Goal: Check status

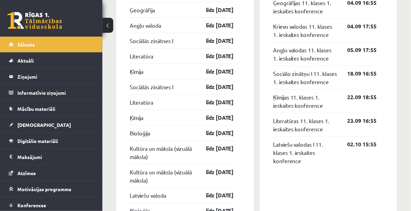
scroll to position [682, 0]
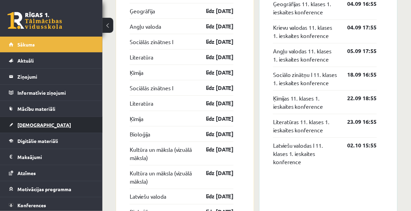
click at [18, 128] on link "[DEMOGRAPHIC_DATA]" at bounding box center [51, 125] width 85 height 16
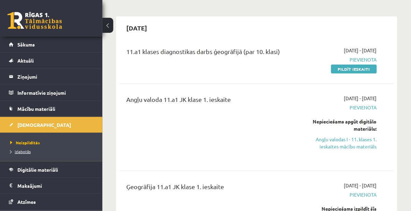
click at [13, 150] on span "Izlabotās" at bounding box center [20, 150] width 20 height 5
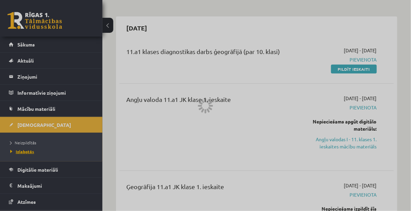
scroll to position [13, 0]
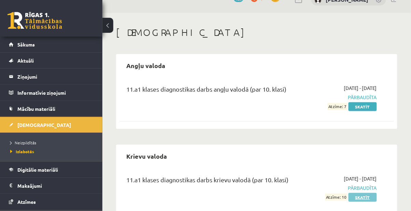
click at [366, 195] on link "Skatīt" at bounding box center [362, 196] width 28 height 9
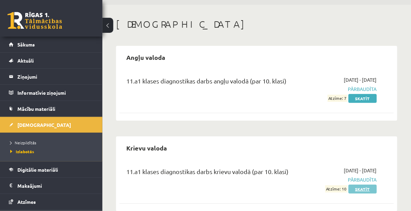
scroll to position [34, 0]
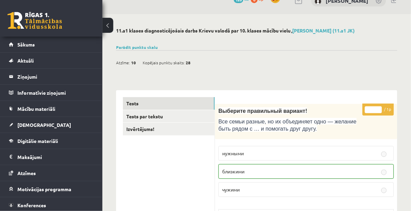
scroll to position [11, 0]
